Goal: Task Accomplishment & Management: Complete application form

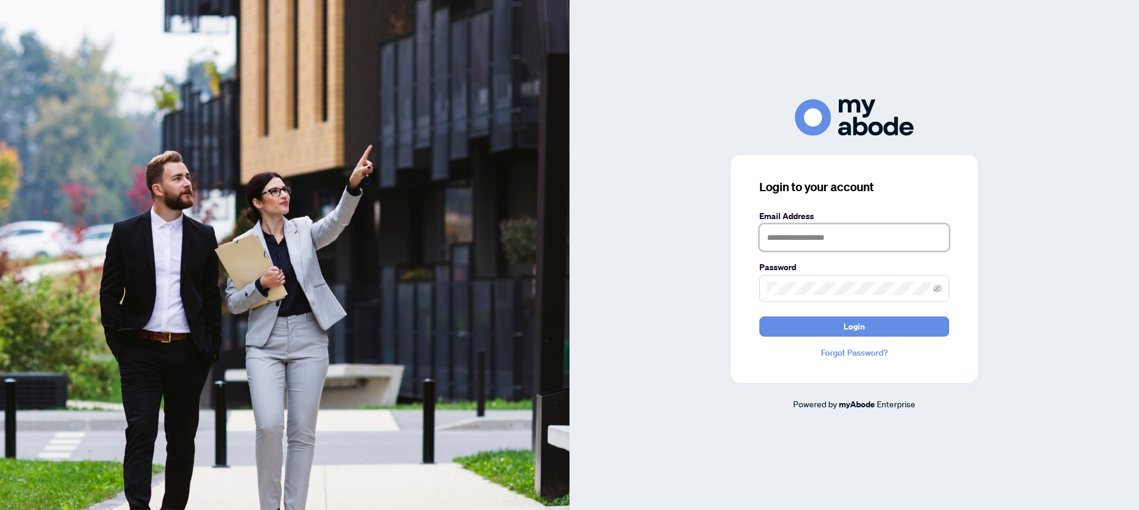
click at [835, 237] on input "text" at bounding box center [855, 237] width 190 height 27
type input "**********"
click at [760, 316] on button "Login" at bounding box center [855, 326] width 190 height 20
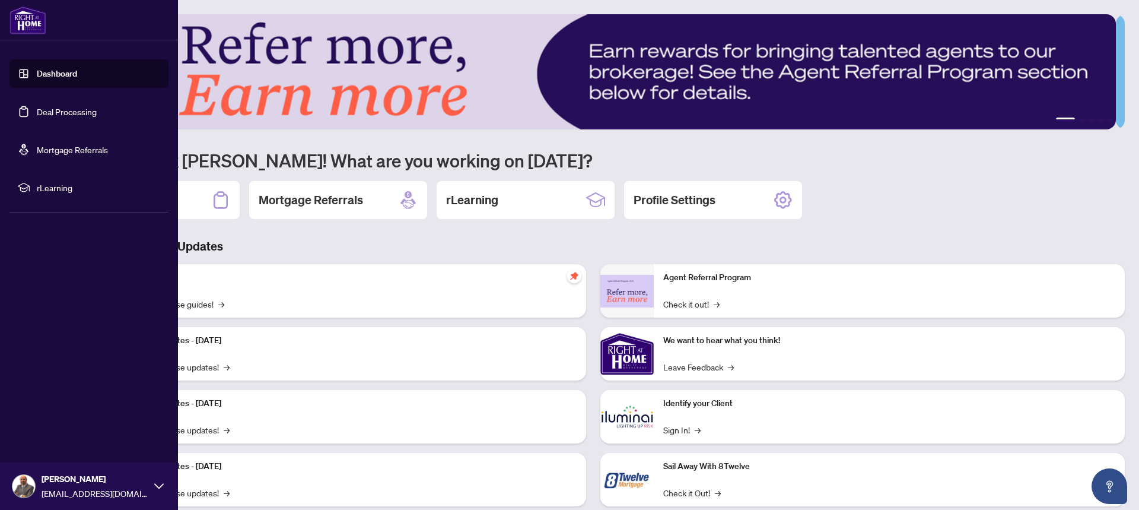
click at [37, 110] on link "Deal Processing" at bounding box center [67, 111] width 60 height 11
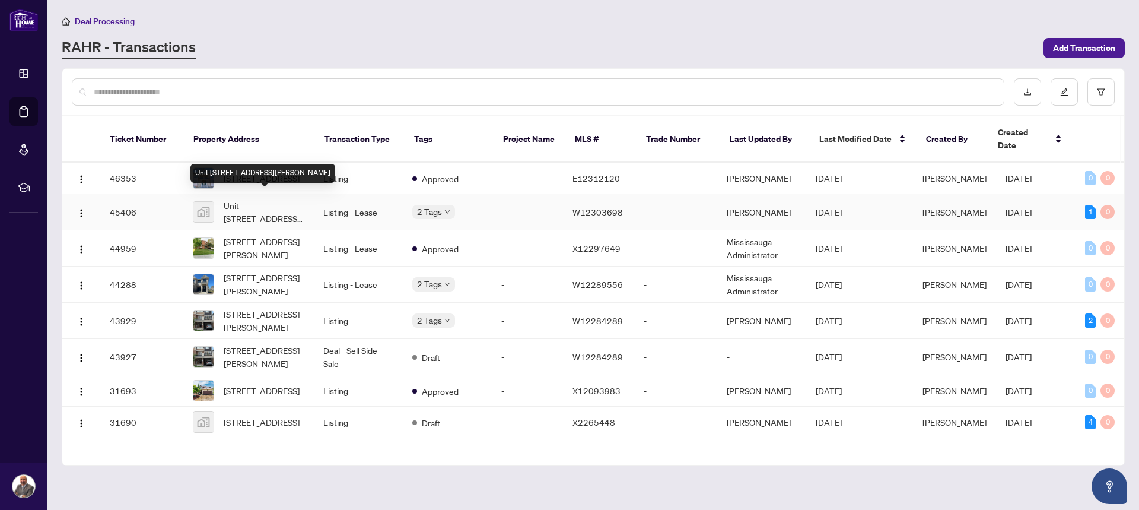
click at [278, 213] on span "Unit [STREET_ADDRESS][PERSON_NAME]" at bounding box center [264, 212] width 81 height 26
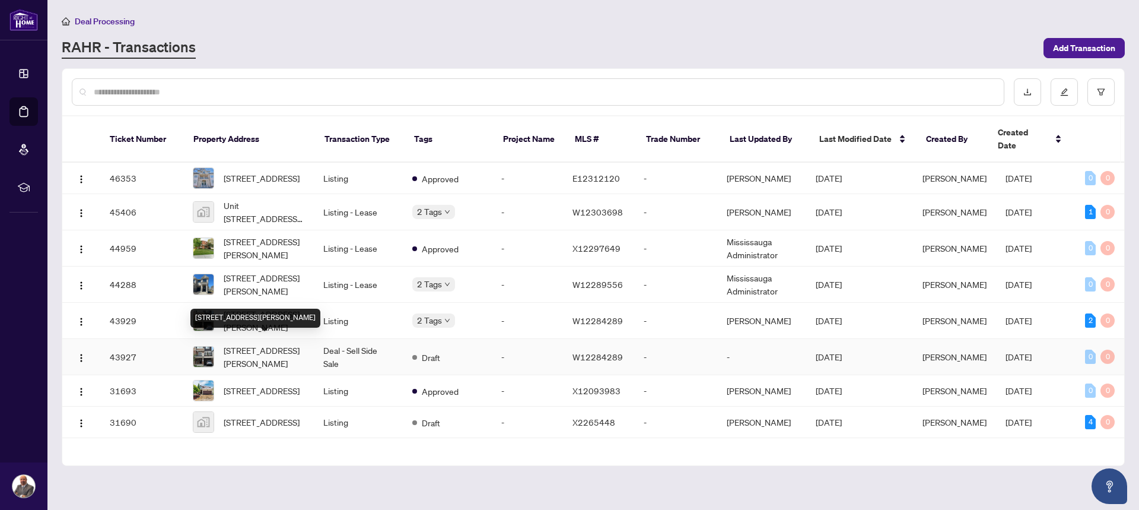
click at [301, 347] on span "[STREET_ADDRESS][PERSON_NAME]" at bounding box center [264, 357] width 81 height 26
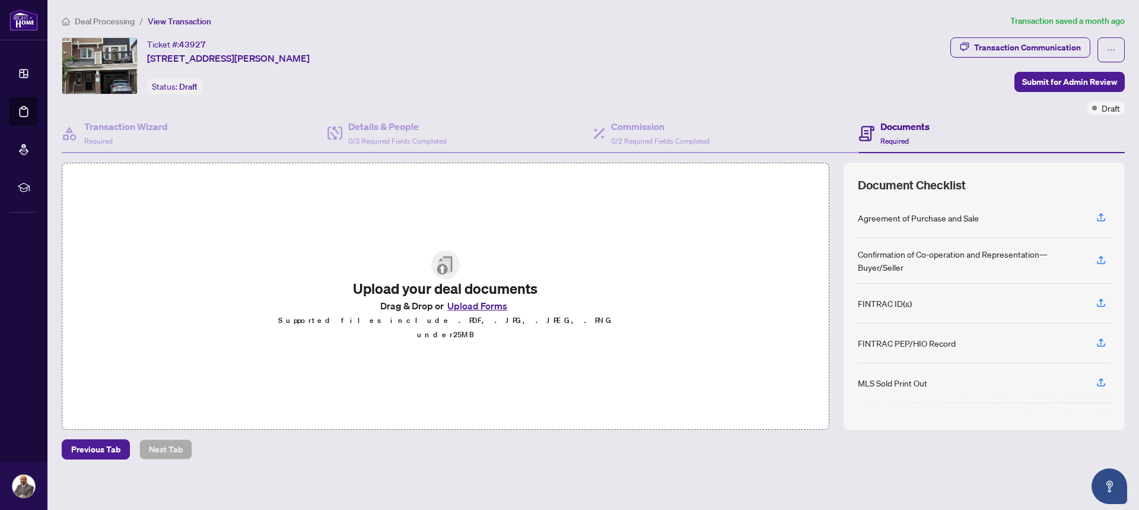
click at [471, 313] on button "Upload Forms" at bounding box center [477, 305] width 67 height 15
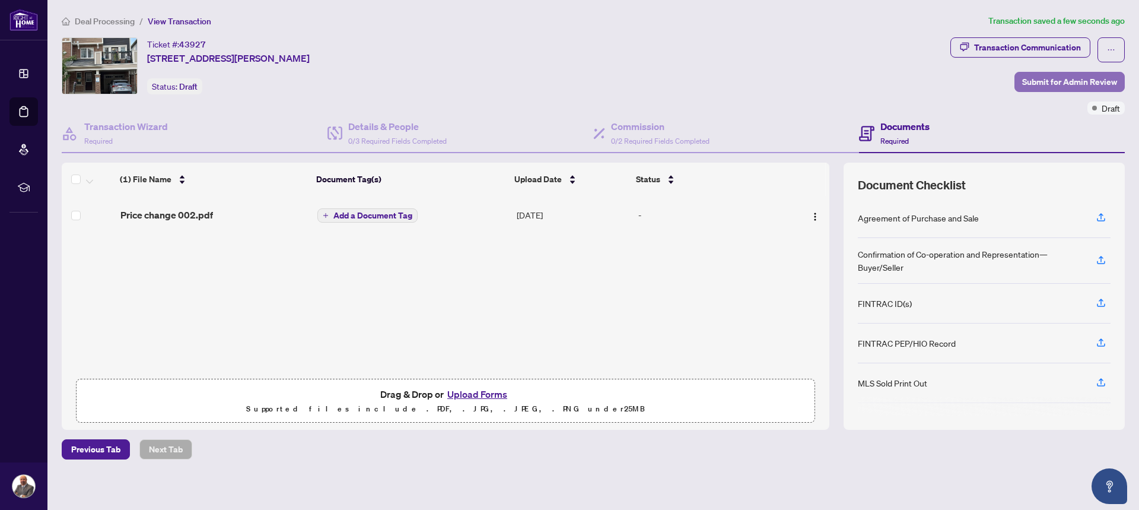
click at [1049, 82] on span "Submit for Admin Review" at bounding box center [1069, 81] width 95 height 19
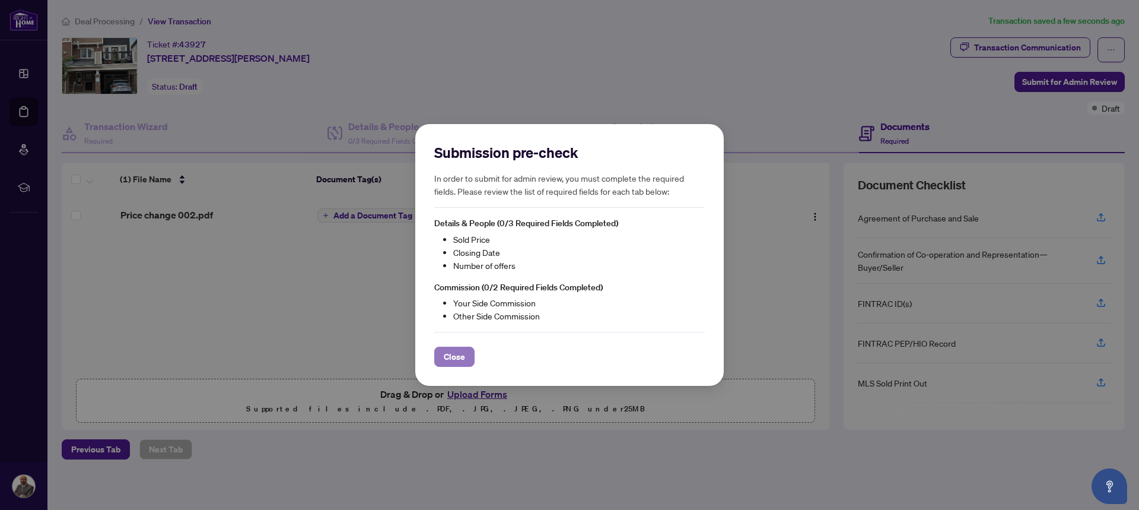
click at [458, 363] on span "Close" at bounding box center [454, 356] width 21 height 19
